Goal: Information Seeking & Learning: Learn about a topic

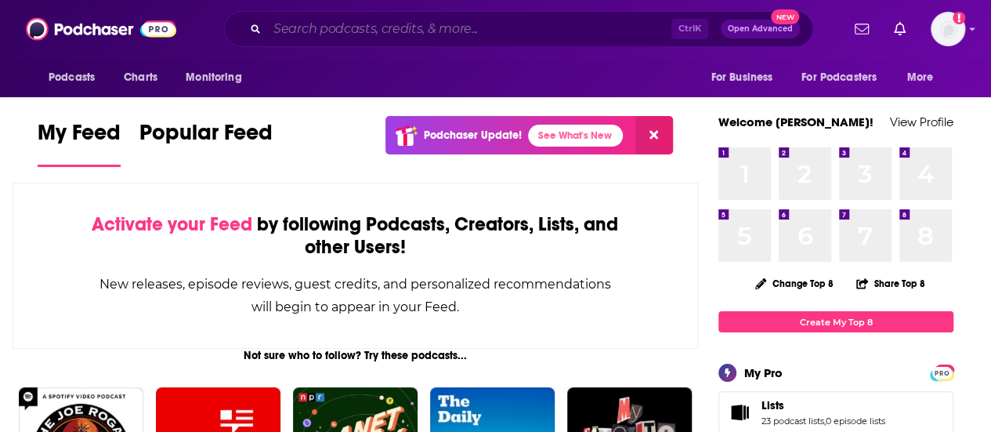
click at [440, 23] on input "Search podcasts, credits, & more..." at bounding box center [469, 28] width 404 height 25
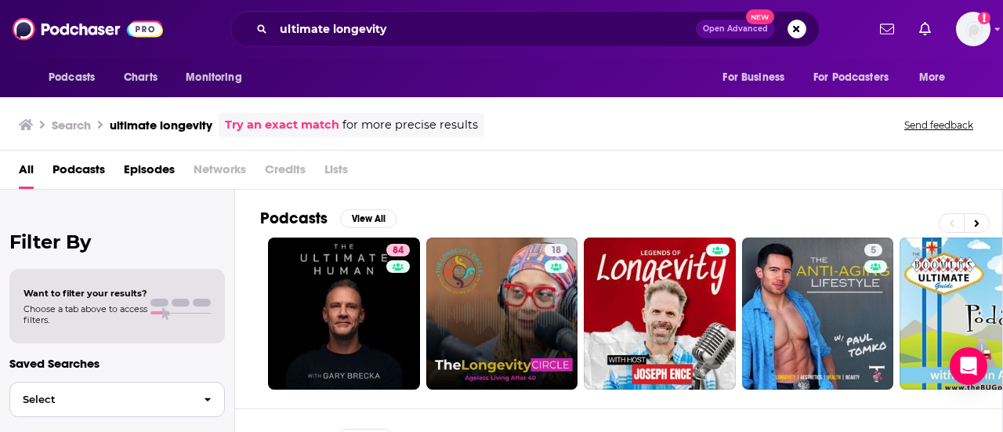
click at [208, 400] on icon "button" at bounding box center [208, 400] width 6 height 4
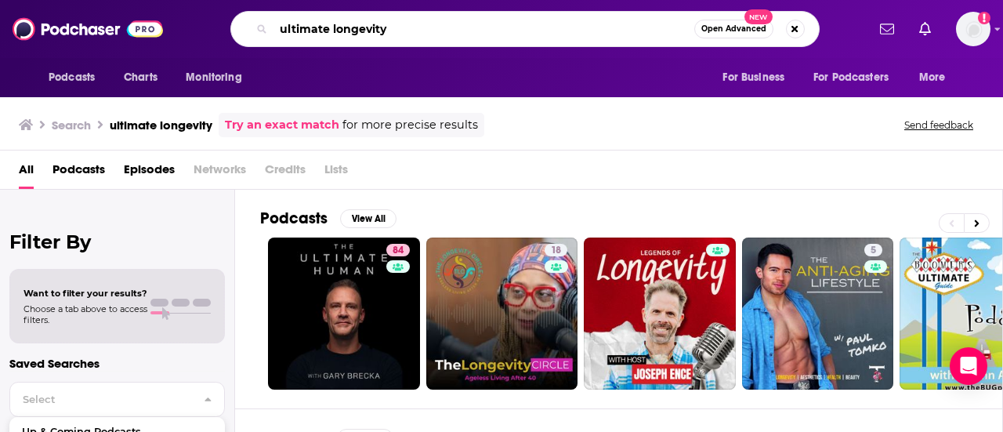
drag, startPoint x: 466, startPoint y: 31, endPoint x: 170, endPoint y: 38, distance: 295.6
click at [170, 38] on div "Podcasts Charts Monitoring ultimate longevity Open Advanced New For Business Fo…" at bounding box center [501, 29] width 1003 height 58
click at [600, 35] on input "[PERSON_NAME]" at bounding box center [484, 28] width 421 height 25
type input "[PERSON_NAME]"
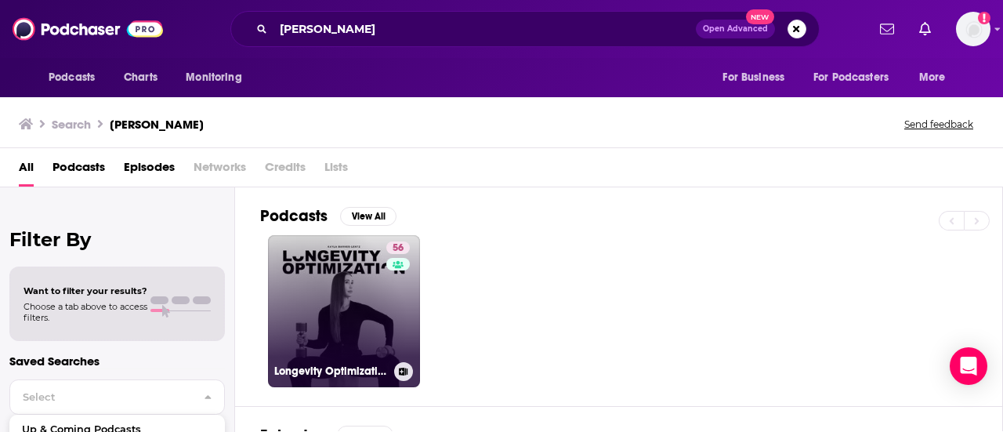
click at [337, 265] on link "56 Longevity Optimization with [PERSON_NAME]" at bounding box center [344, 311] width 152 height 152
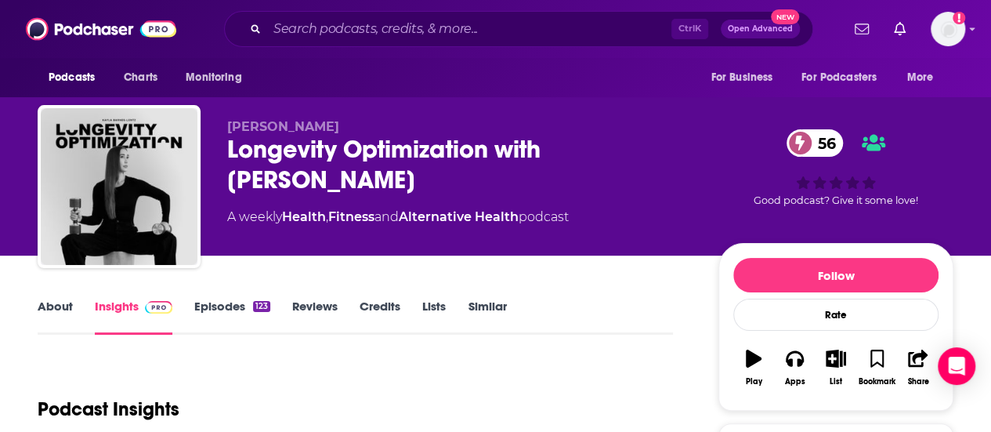
click at [212, 297] on div "About Insights Episodes 123 Reviews Credits Lists Similar" at bounding box center [356, 315] width 636 height 38
click at [218, 303] on link "Episodes 123" at bounding box center [232, 317] width 76 height 36
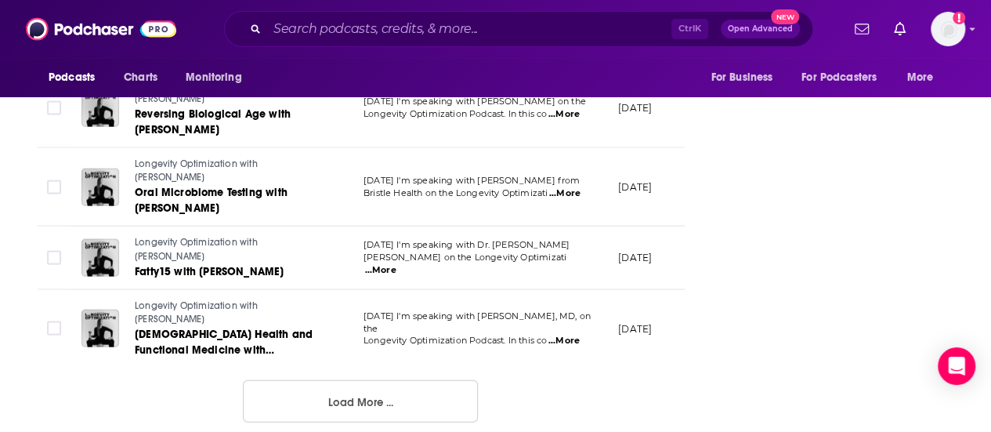
scroll to position [2025, 0]
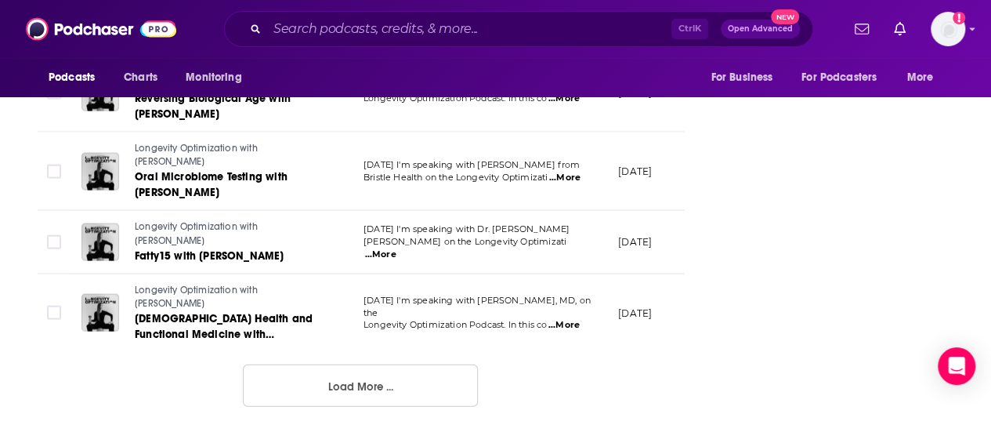
click at [416, 382] on button "Load More ..." at bounding box center [360, 385] width 235 height 42
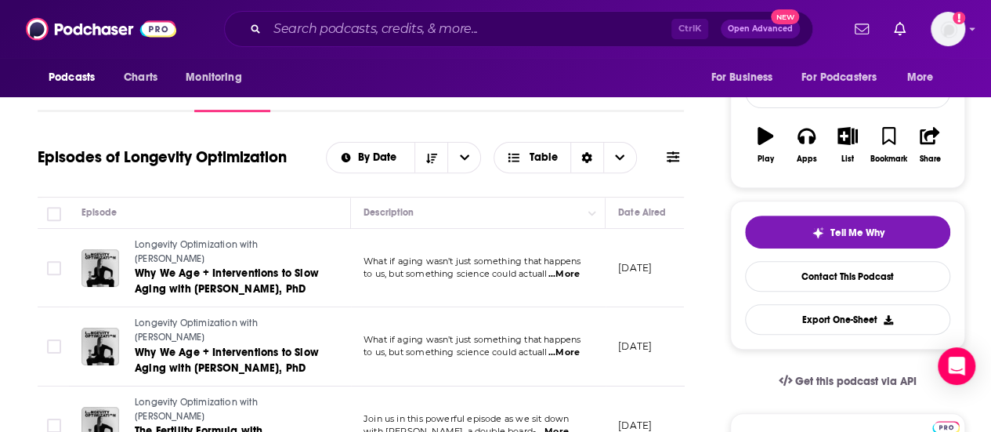
scroll to position [0, 0]
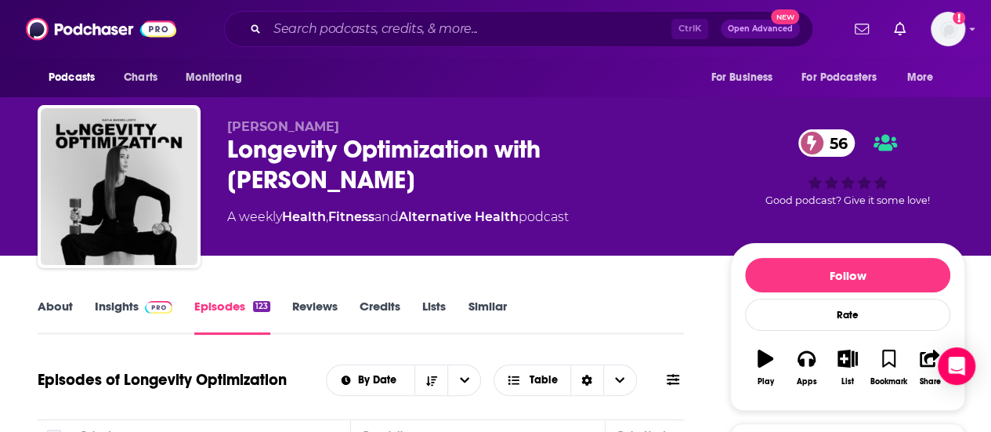
click at [239, 310] on link "Episodes 123" at bounding box center [232, 317] width 76 height 36
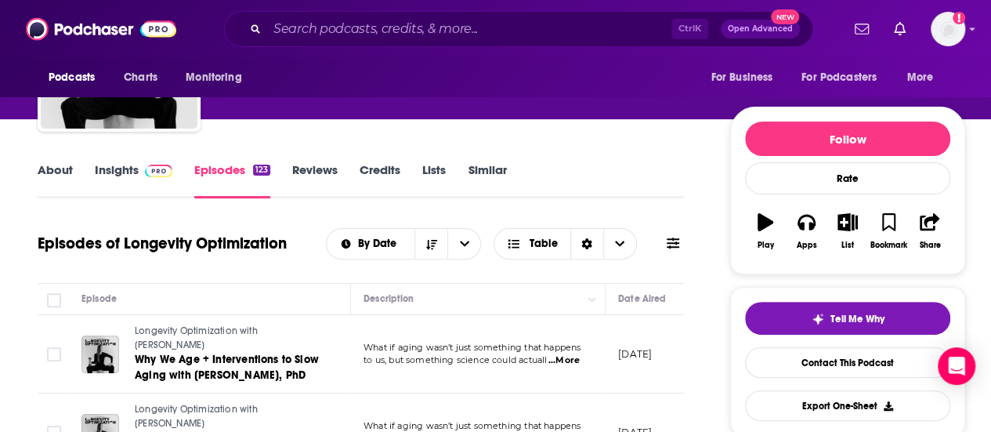
scroll to position [157, 0]
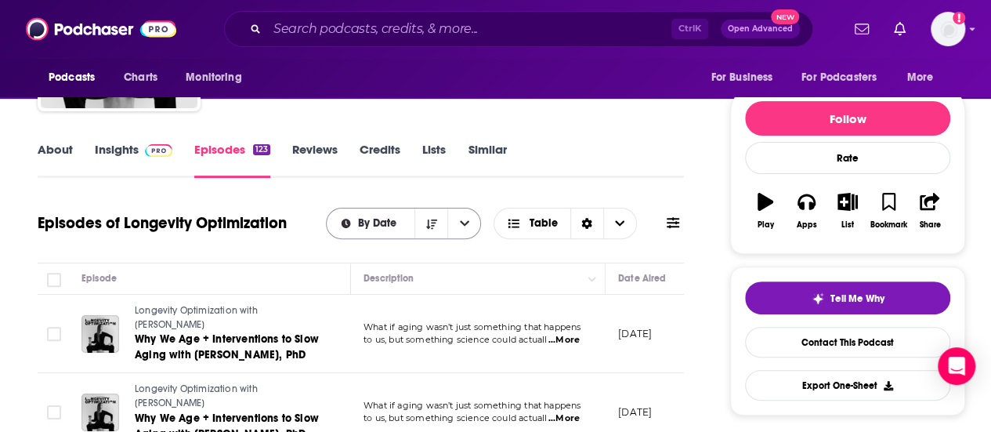
click at [471, 223] on button "open menu" at bounding box center [463, 223] width 33 height 30
click at [471, 223] on button "close menu" at bounding box center [463, 223] width 33 height 30
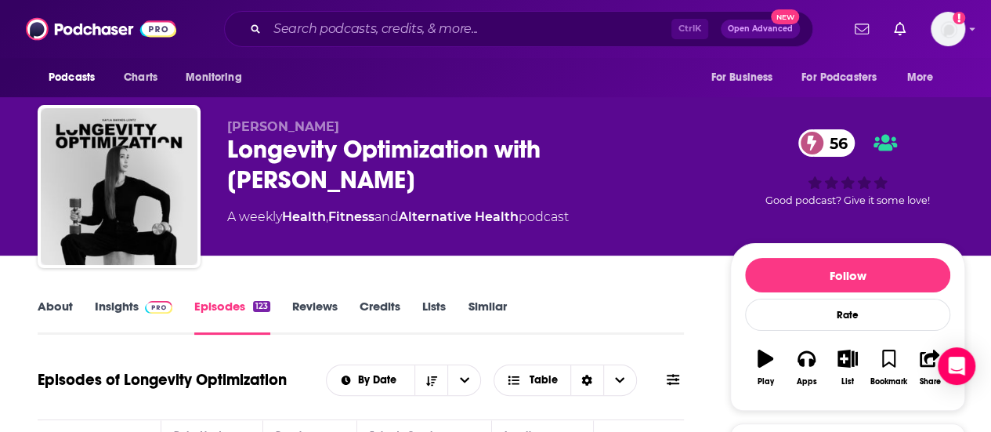
scroll to position [235, 0]
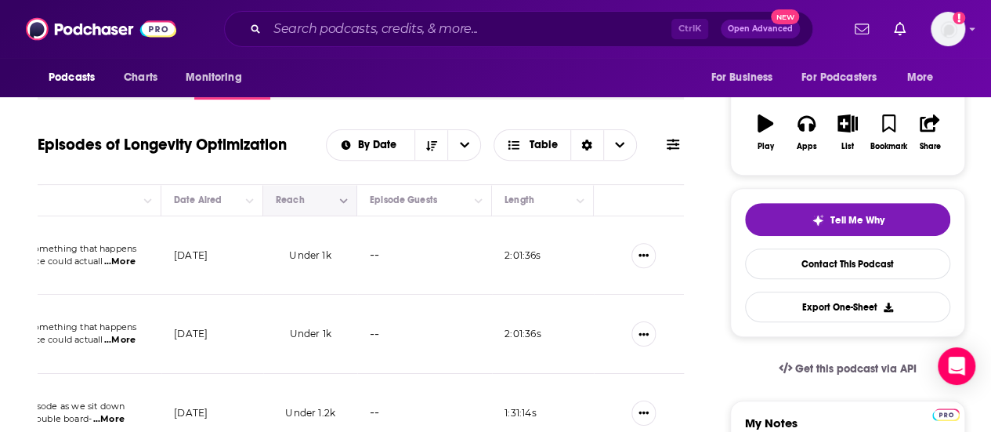
click at [301, 197] on icon "Move" at bounding box center [308, 199] width 19 height 19
click at [343, 198] on icon "Column Actions" at bounding box center [344, 200] width 8 height 9
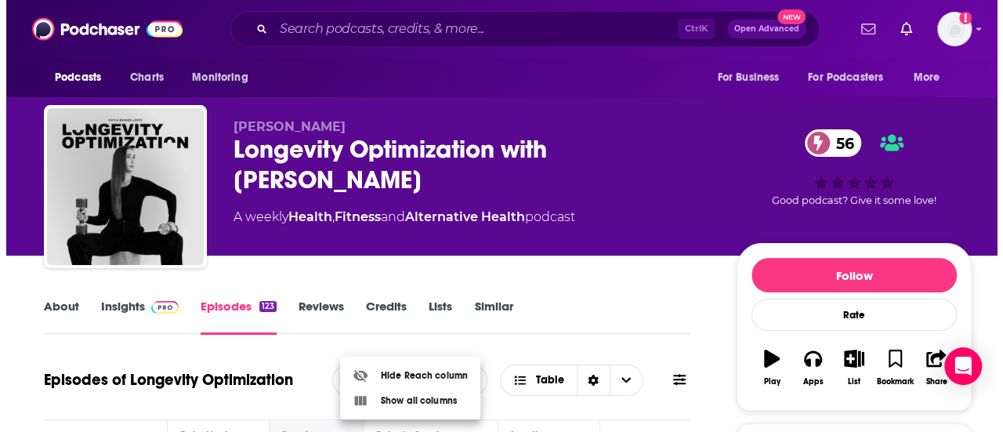
scroll to position [0, 0]
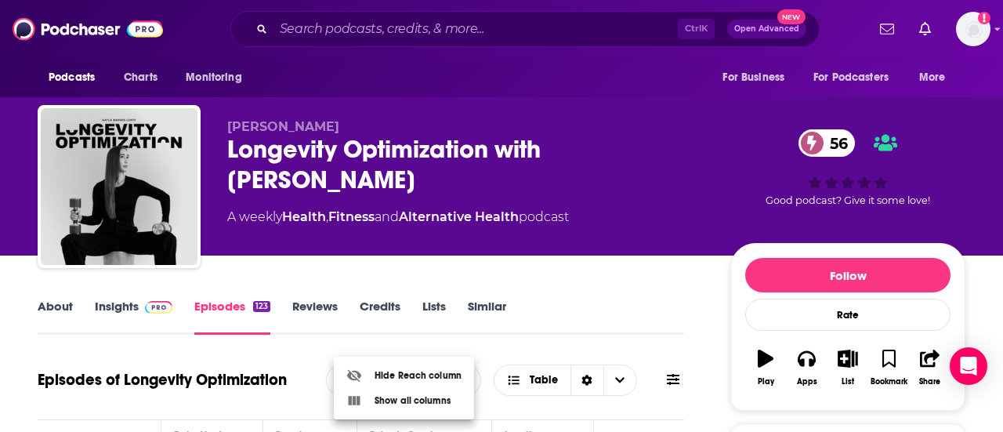
click at [527, 274] on div at bounding box center [501, 216] width 1003 height 432
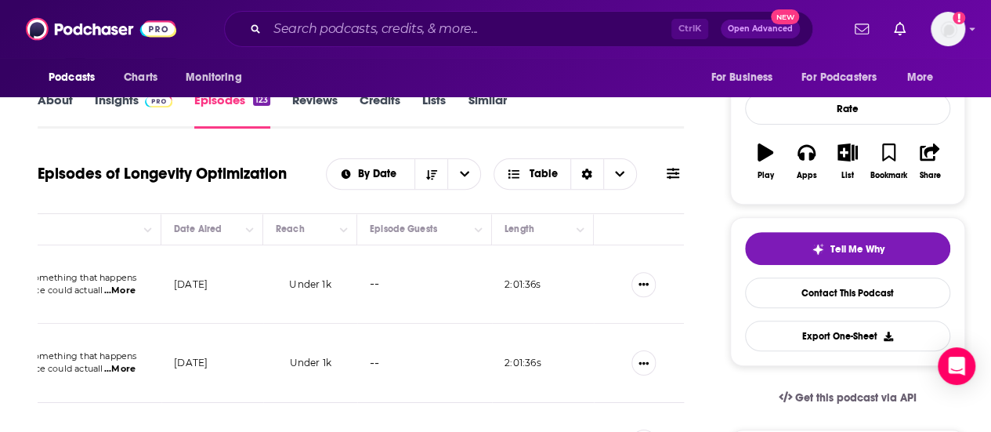
scroll to position [235, 0]
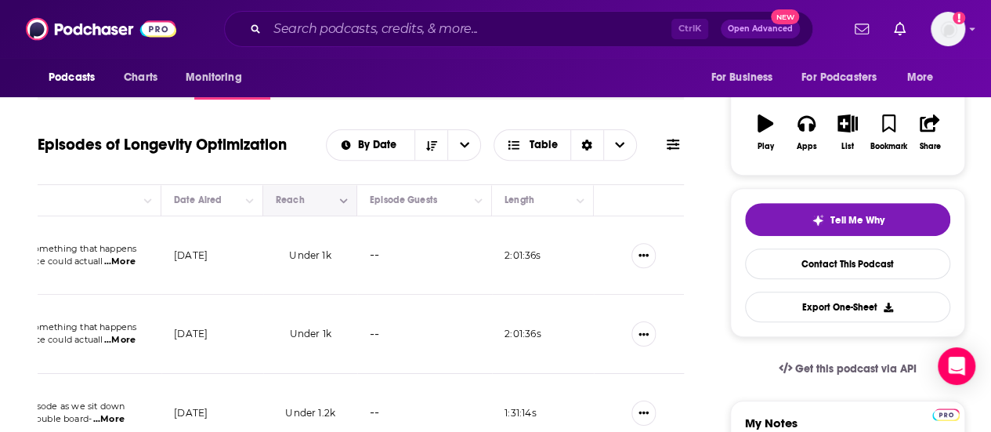
click at [345, 203] on icon "Column Actions" at bounding box center [344, 200] width 8 height 9
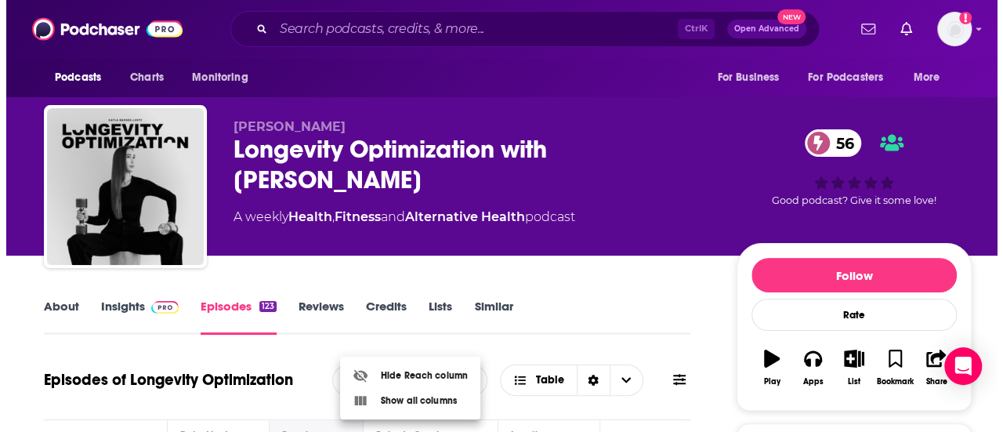
scroll to position [0, 0]
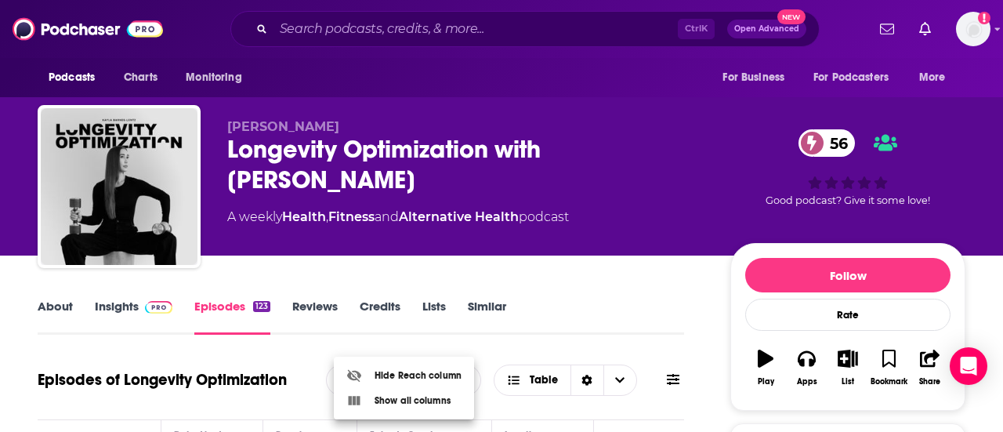
click at [527, 251] on div at bounding box center [501, 216] width 1003 height 432
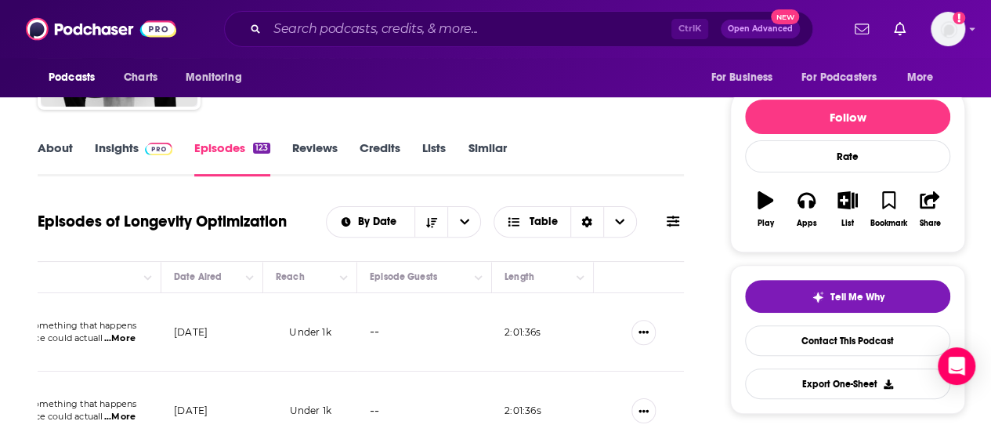
scroll to position [248, 0]
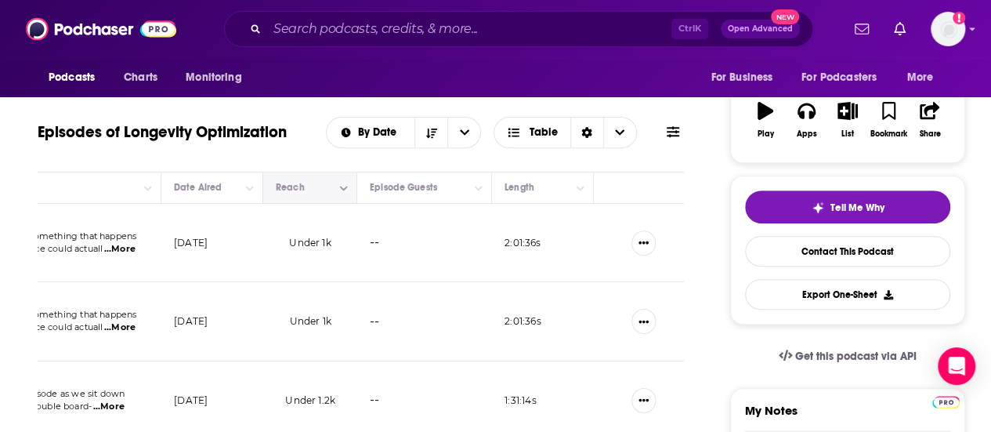
click at [292, 183] on button "Move" at bounding box center [308, 187] width 68 height 19
click at [288, 187] on button "Move" at bounding box center [308, 187] width 68 height 19
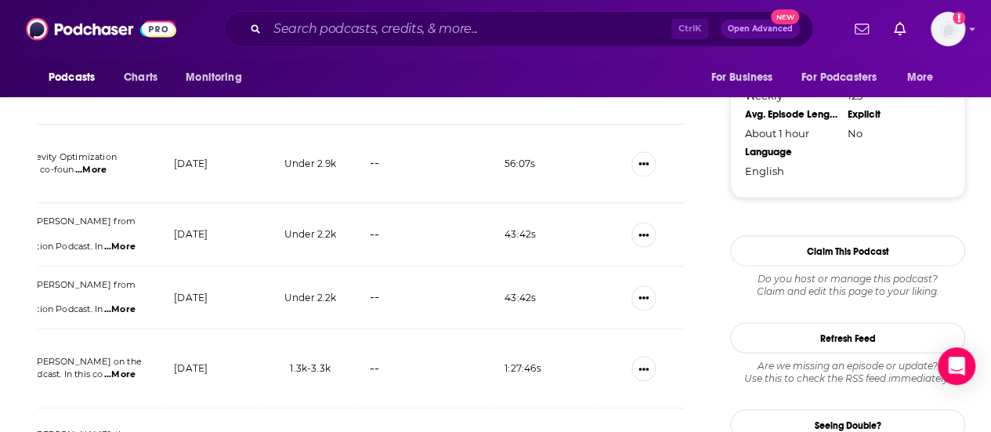
scroll to position [1345, 0]
